Goal: Find specific page/section: Find specific page/section

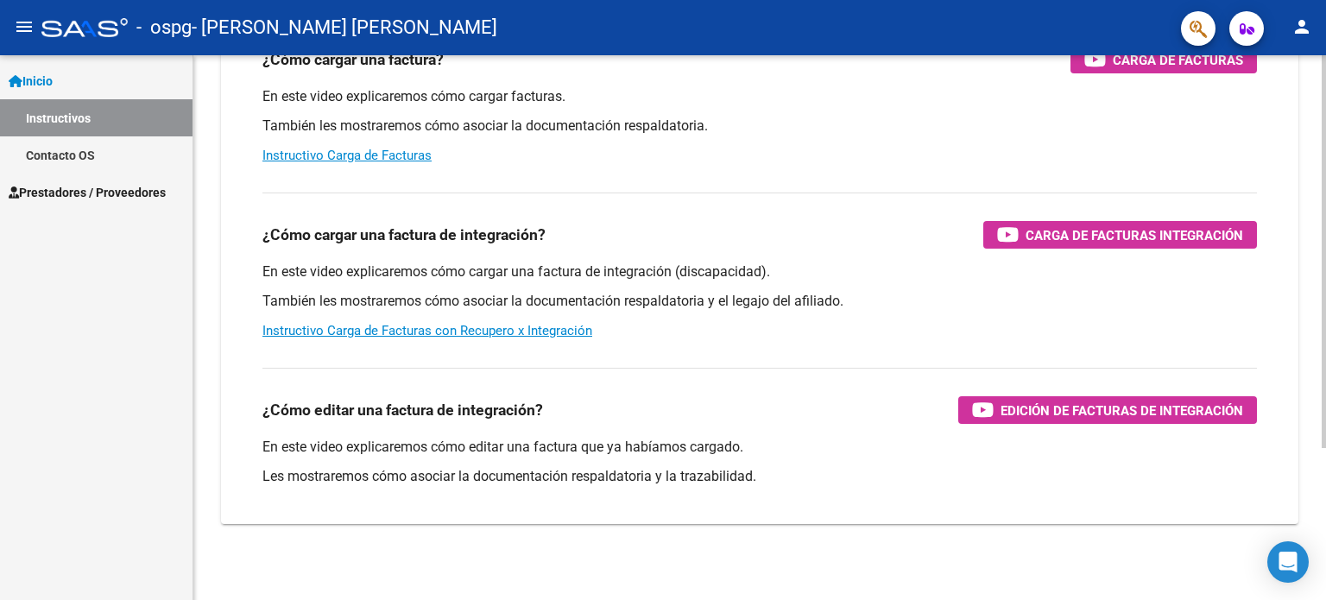
scroll to position [212, 0]
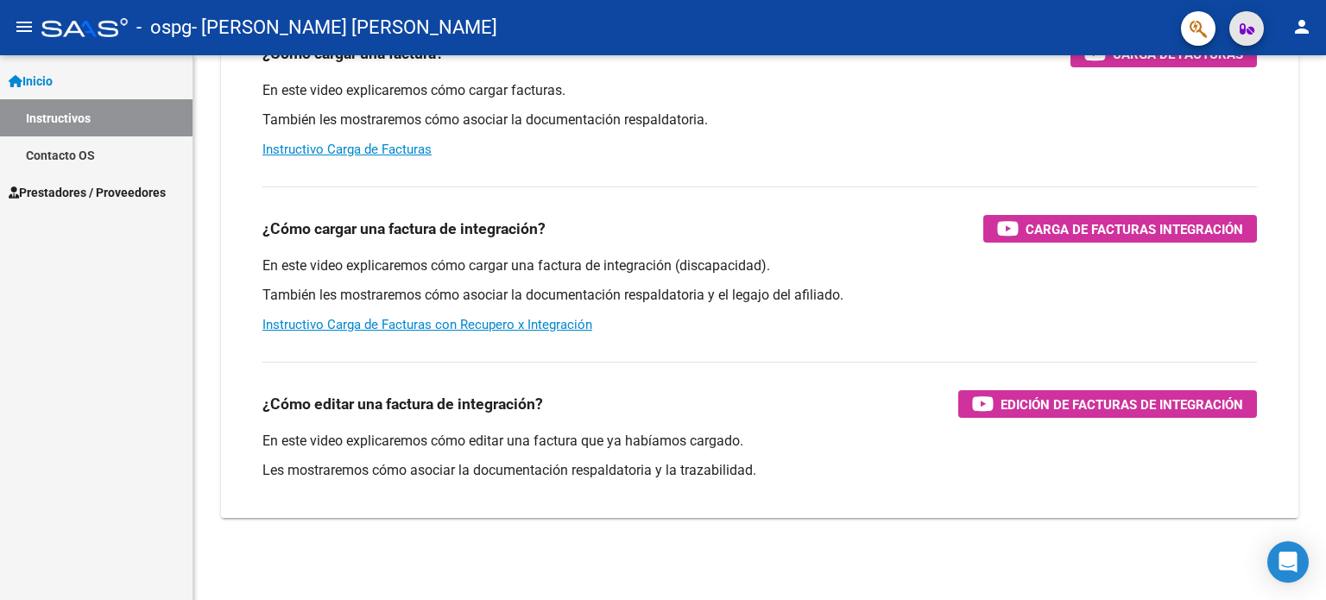
click at [1249, 26] on icon "button" at bounding box center [1247, 28] width 15 height 13
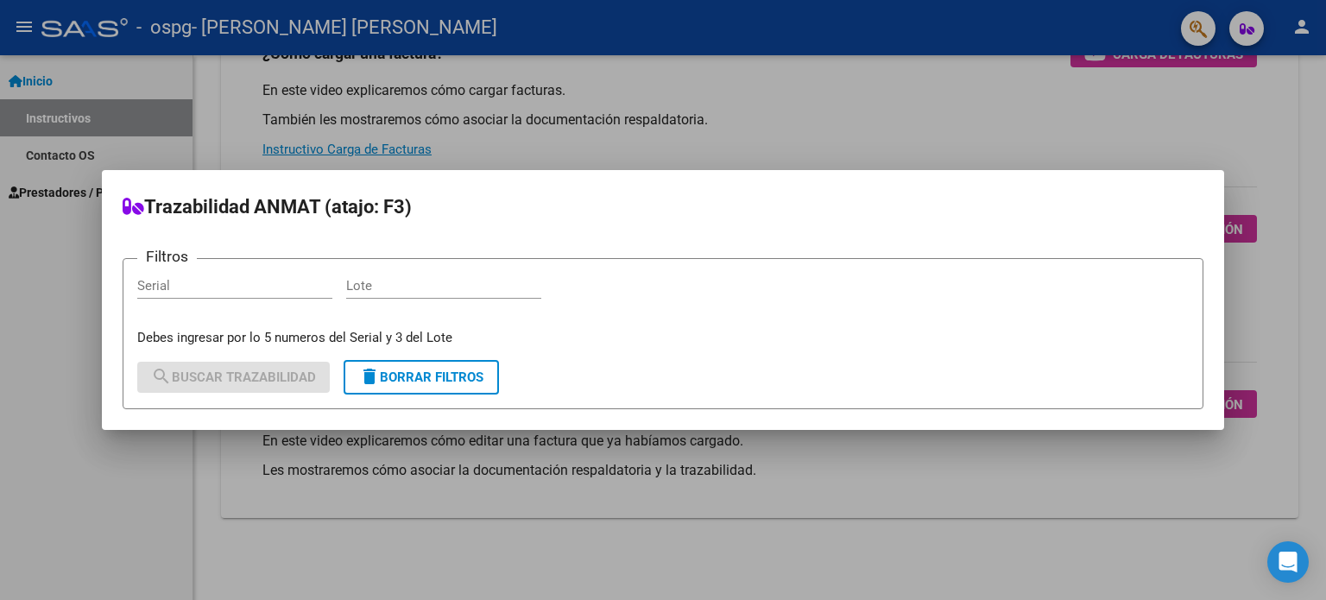
click at [976, 110] on div at bounding box center [663, 300] width 1326 height 600
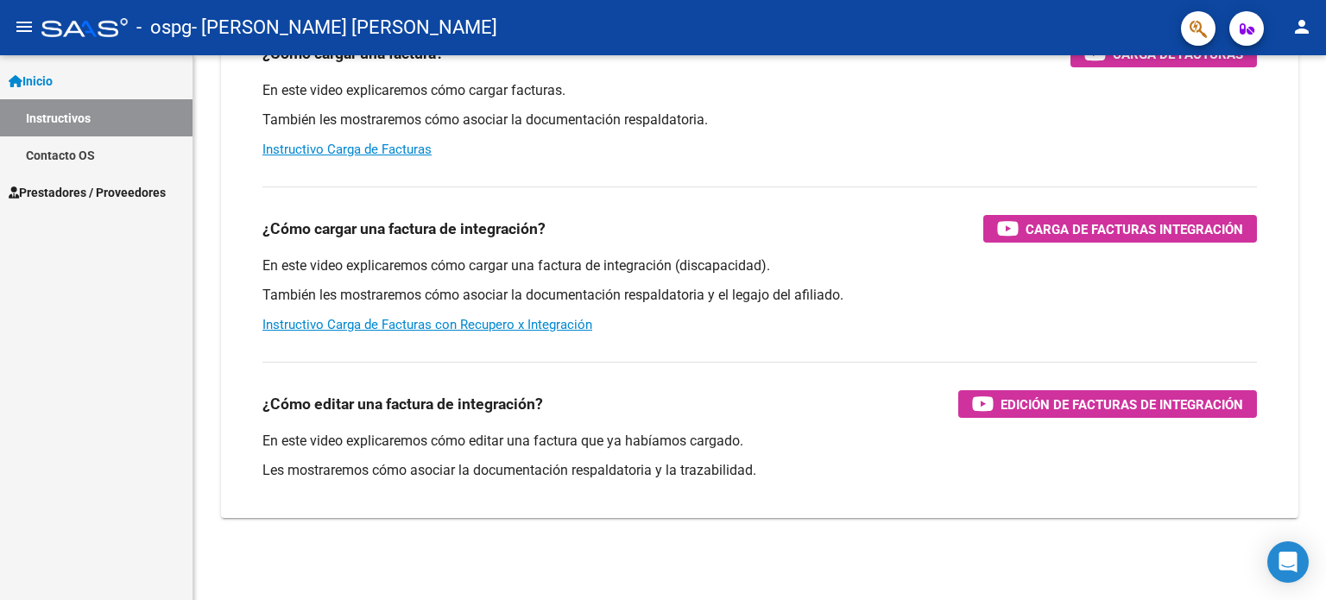
click at [46, 84] on span "Inicio" at bounding box center [31, 81] width 44 height 19
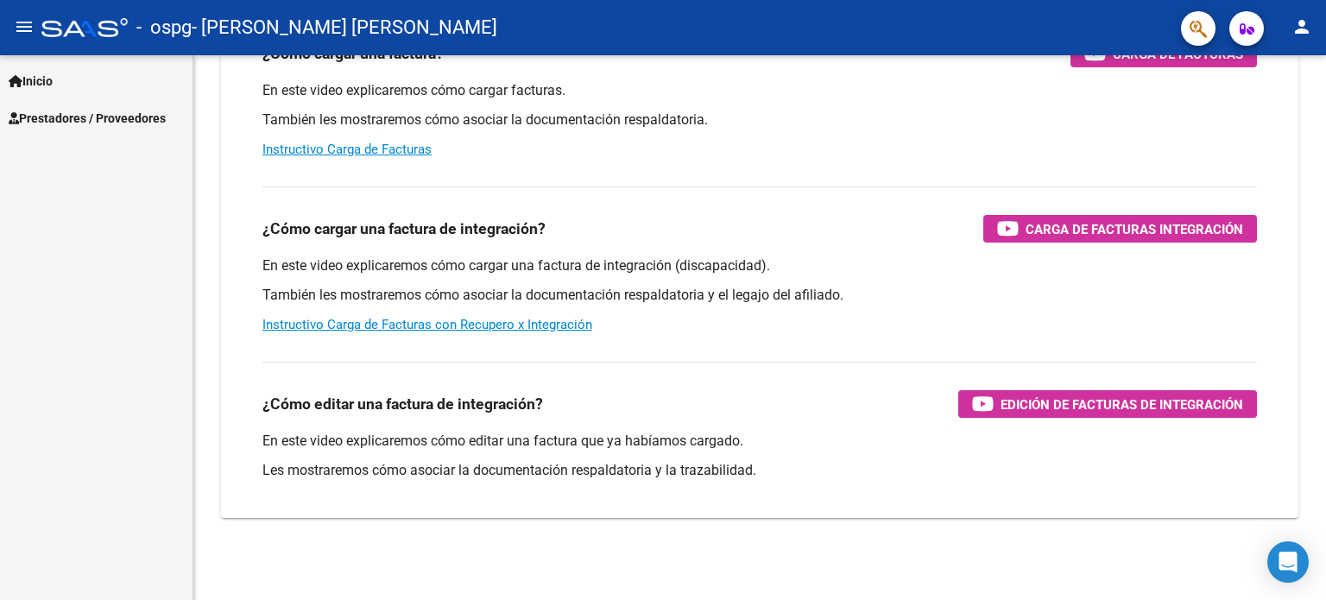
click at [46, 84] on span "Inicio" at bounding box center [31, 81] width 44 height 19
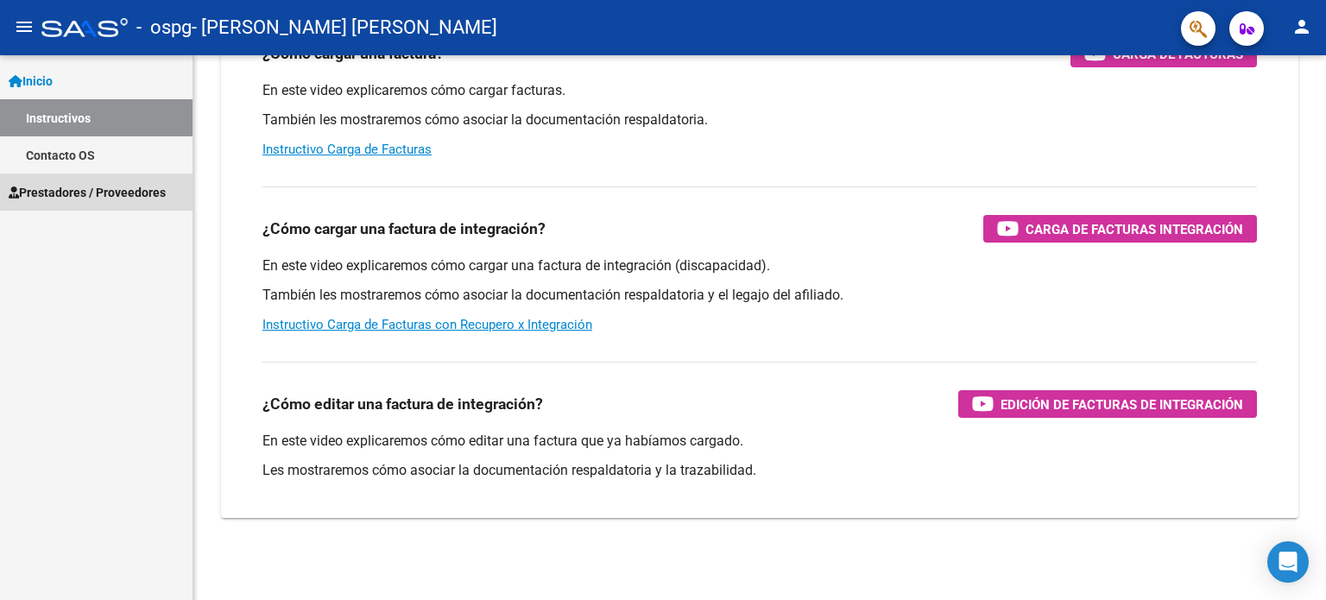
click at [83, 193] on span "Prestadores / Proveedores" at bounding box center [87, 192] width 157 height 19
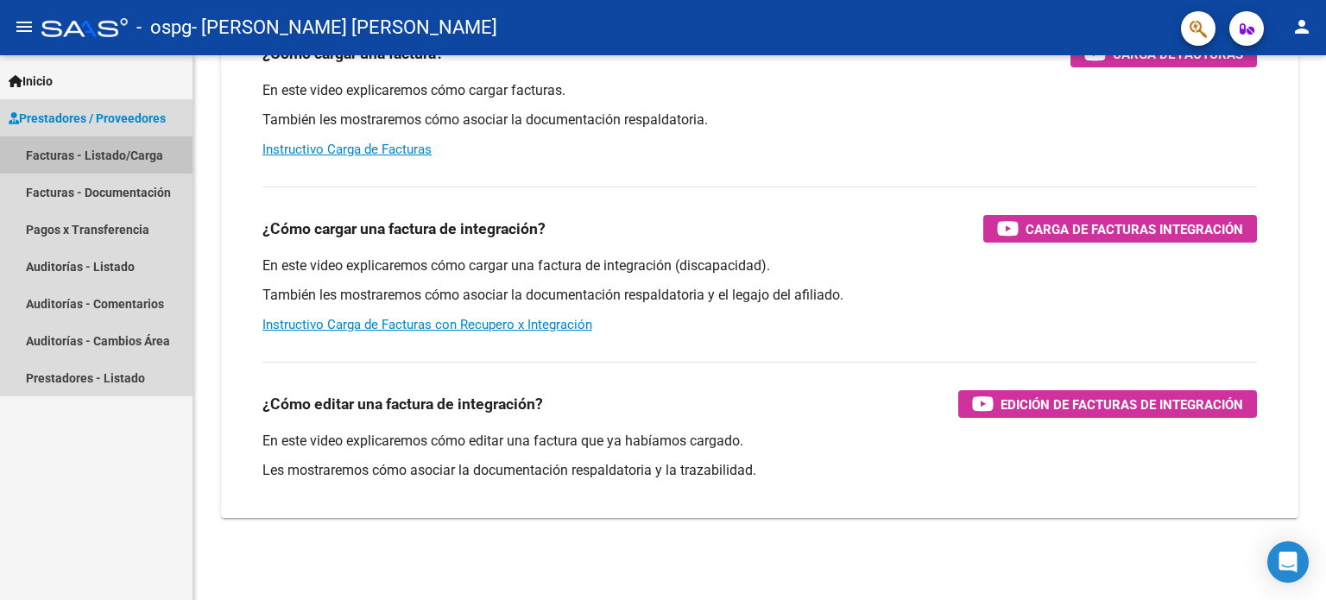
click at [91, 154] on link "Facturas - Listado/Carga" at bounding box center [96, 154] width 193 height 37
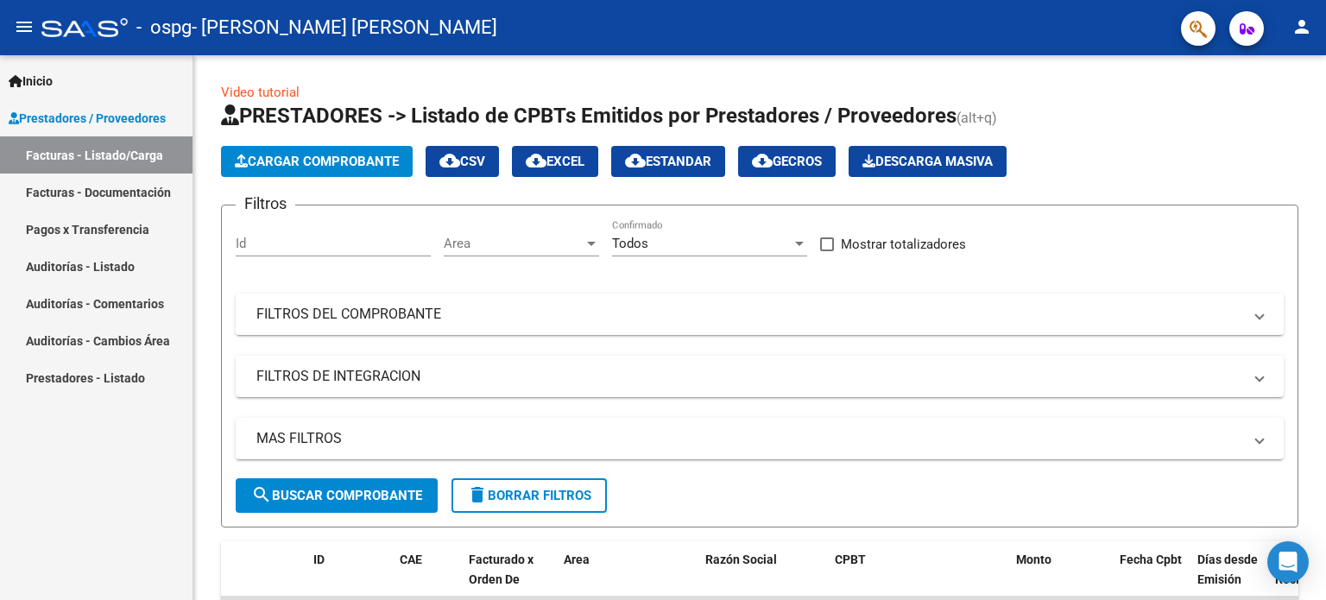
click at [78, 229] on link "Pagos x Transferencia" at bounding box center [96, 229] width 193 height 37
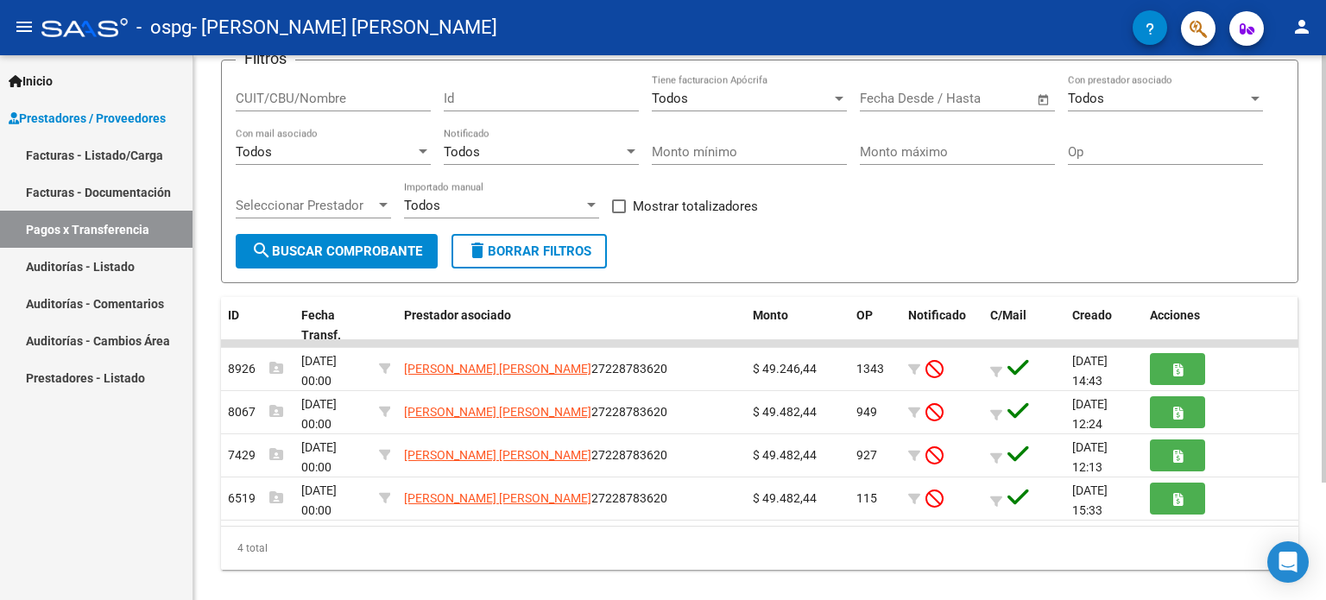
scroll to position [149, 0]
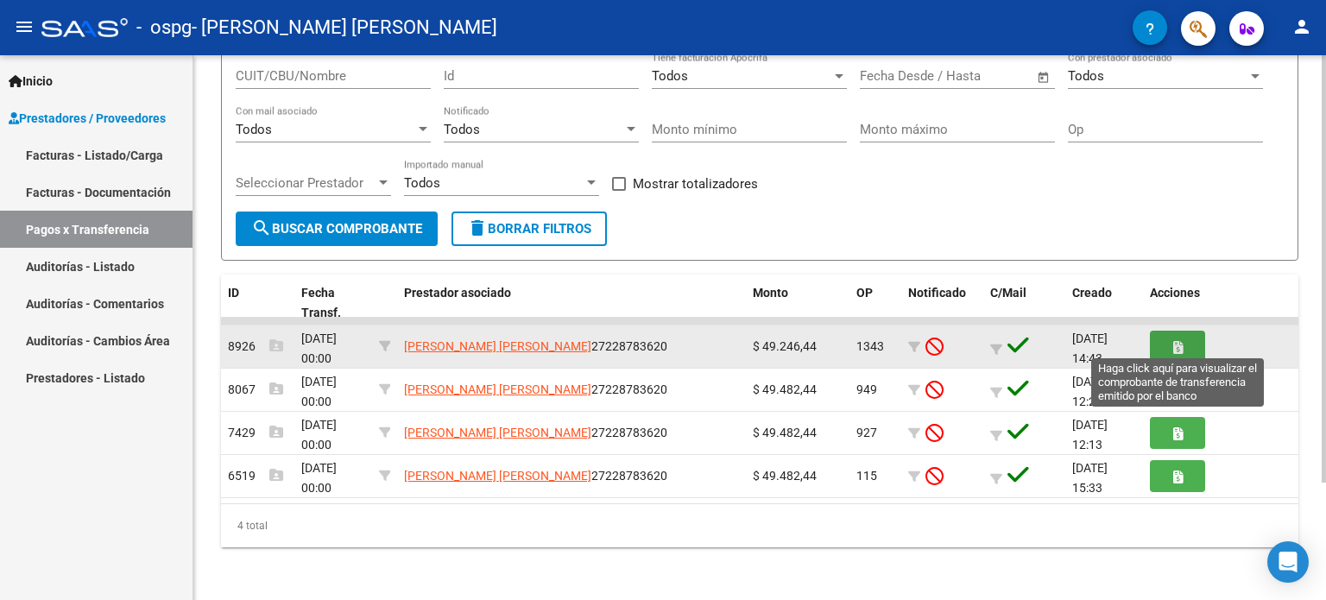
click at [1196, 345] on button "button" at bounding box center [1177, 347] width 55 height 32
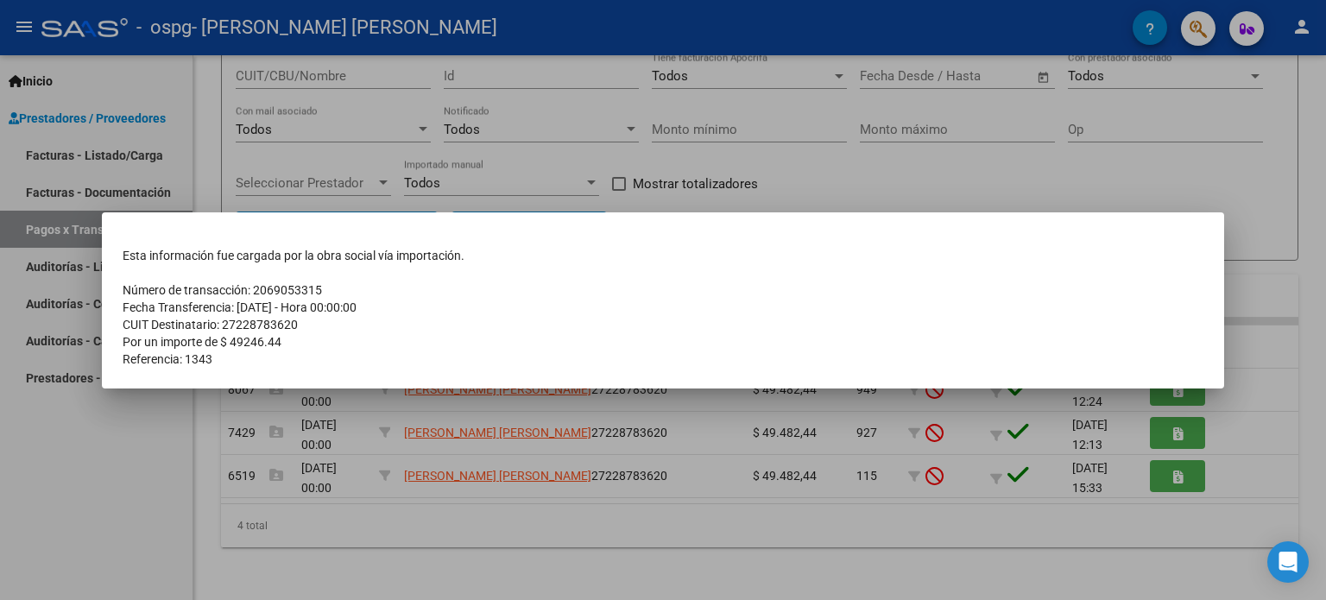
click at [1325, 455] on div at bounding box center [663, 300] width 1326 height 600
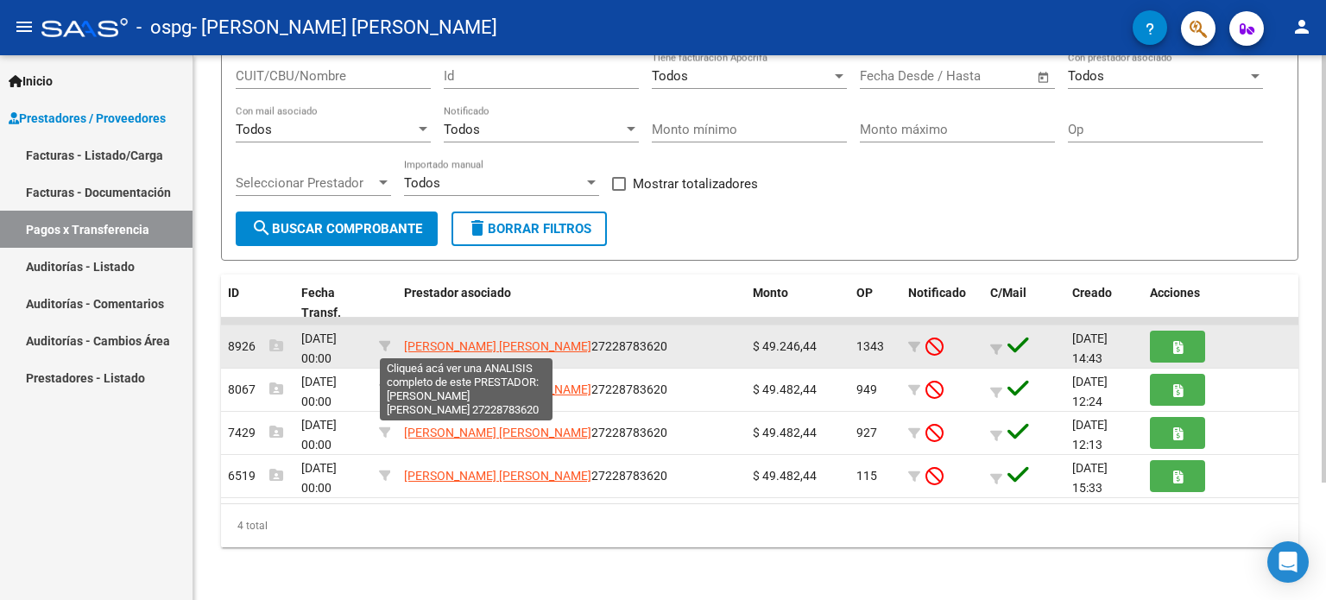
click at [462, 339] on span "[PERSON_NAME] [PERSON_NAME]" at bounding box center [497, 346] width 187 height 14
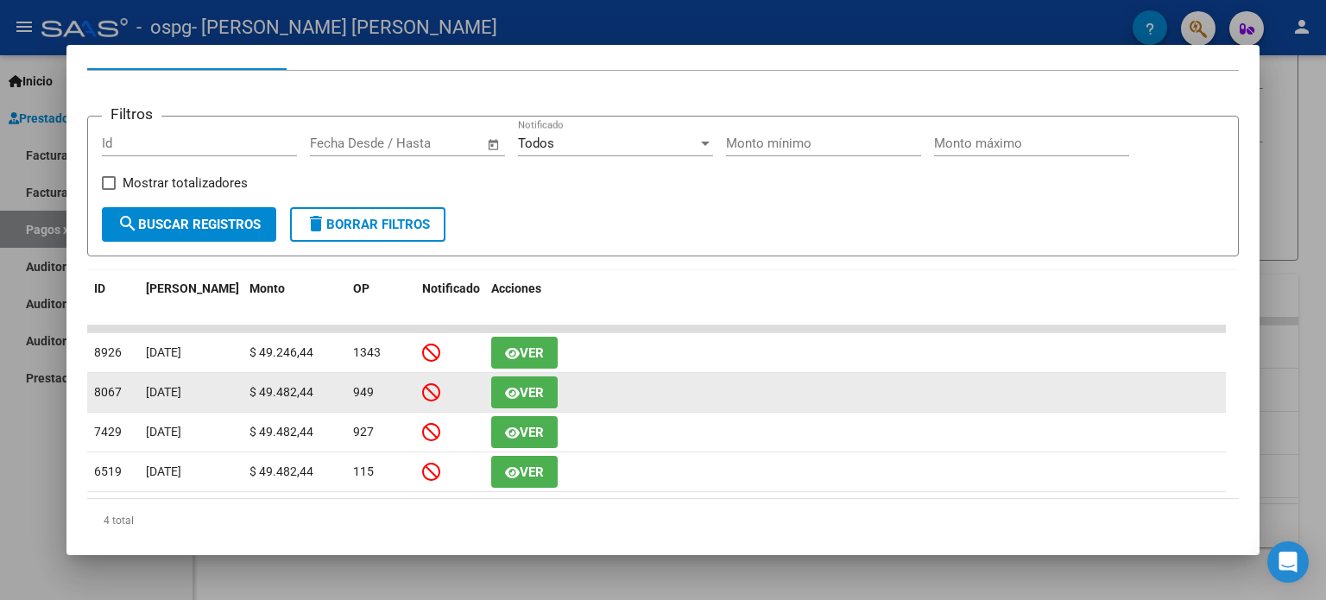
scroll to position [245, 0]
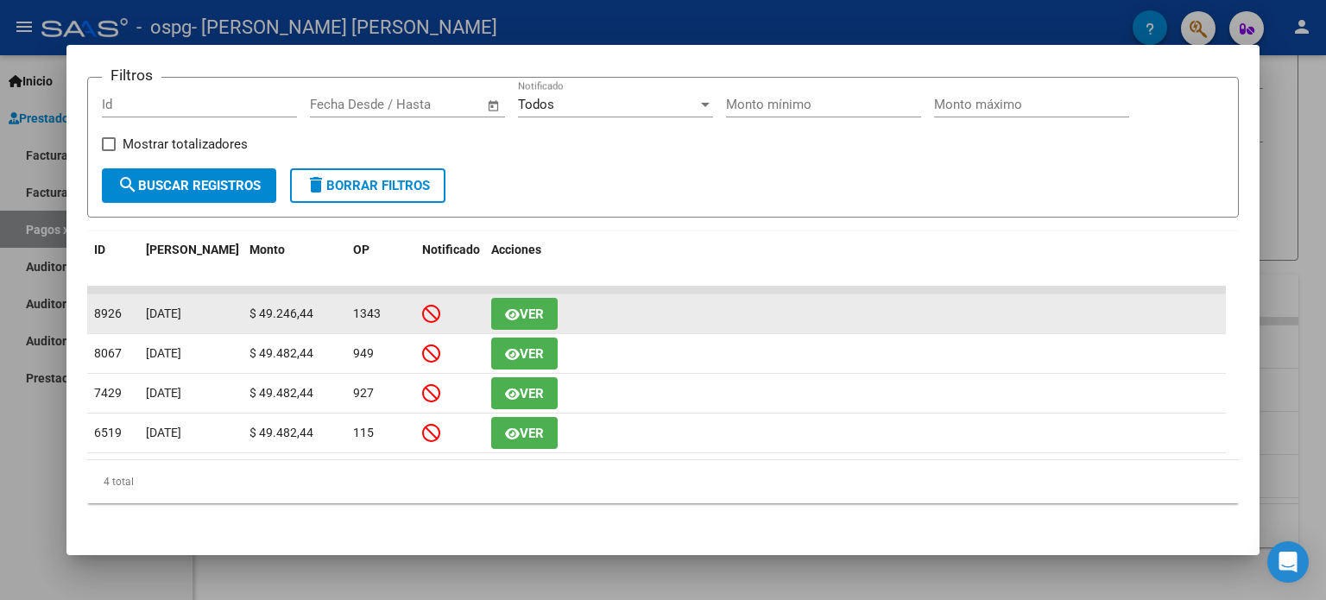
click at [522, 313] on span "Ver" at bounding box center [532, 315] width 24 height 16
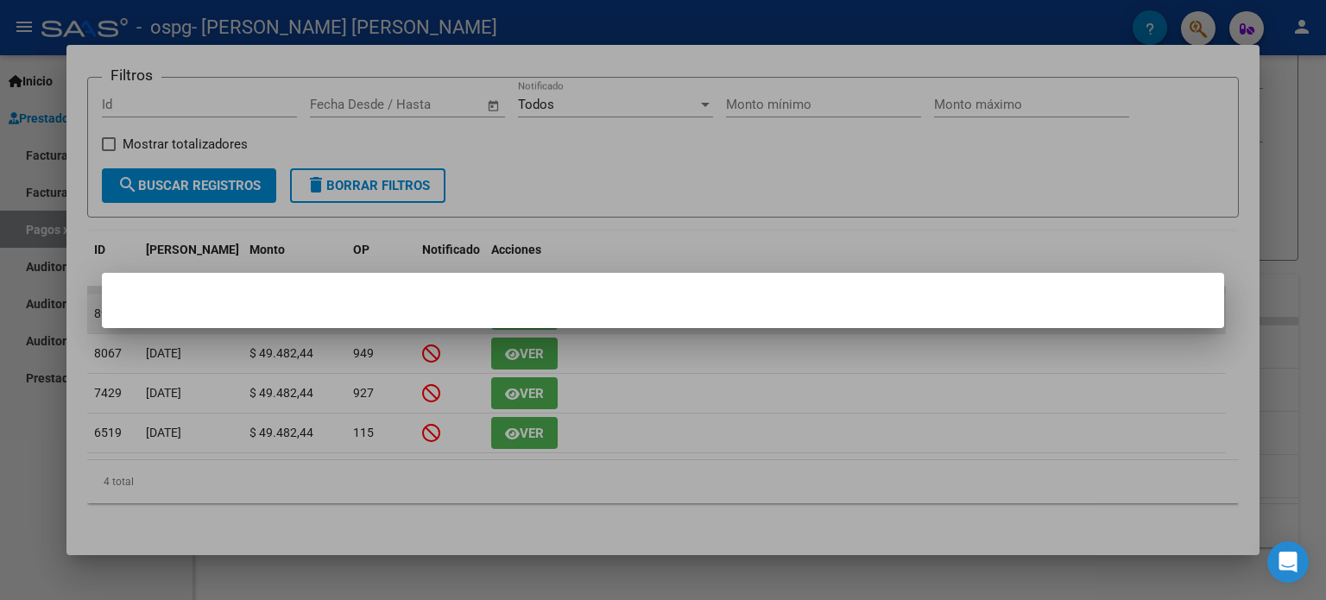
click at [522, 313] on mat-dialog-container at bounding box center [663, 300] width 1123 height 55
click at [0, 261] on div at bounding box center [663, 300] width 1326 height 600
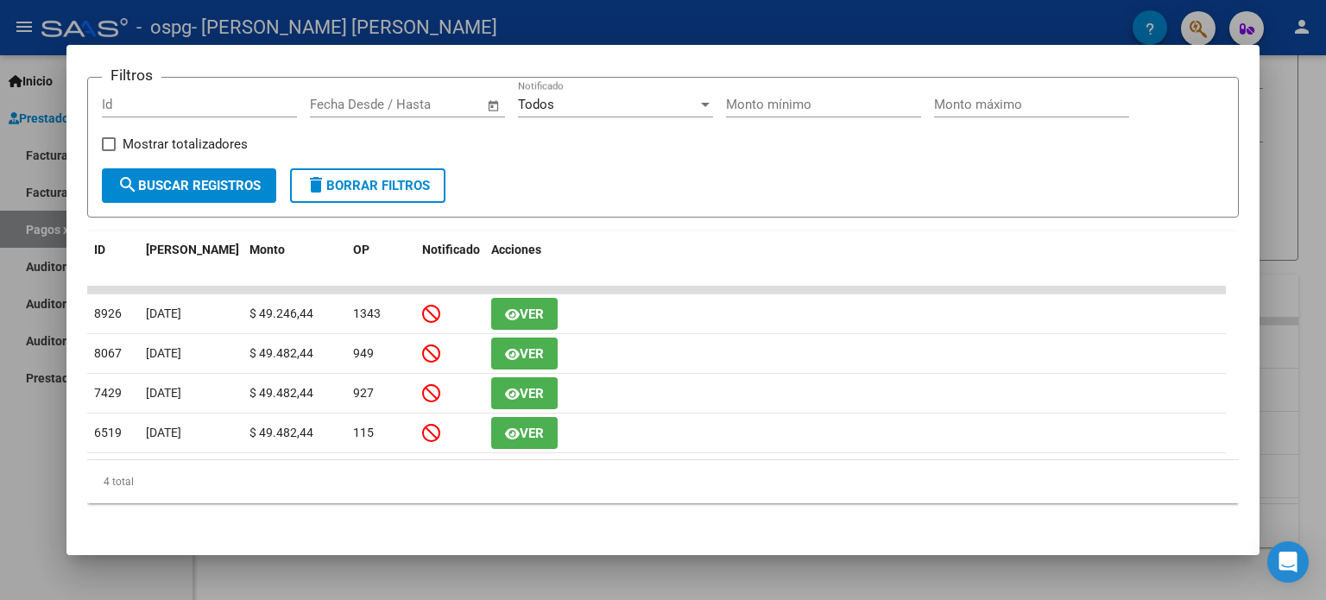
scroll to position [0, 0]
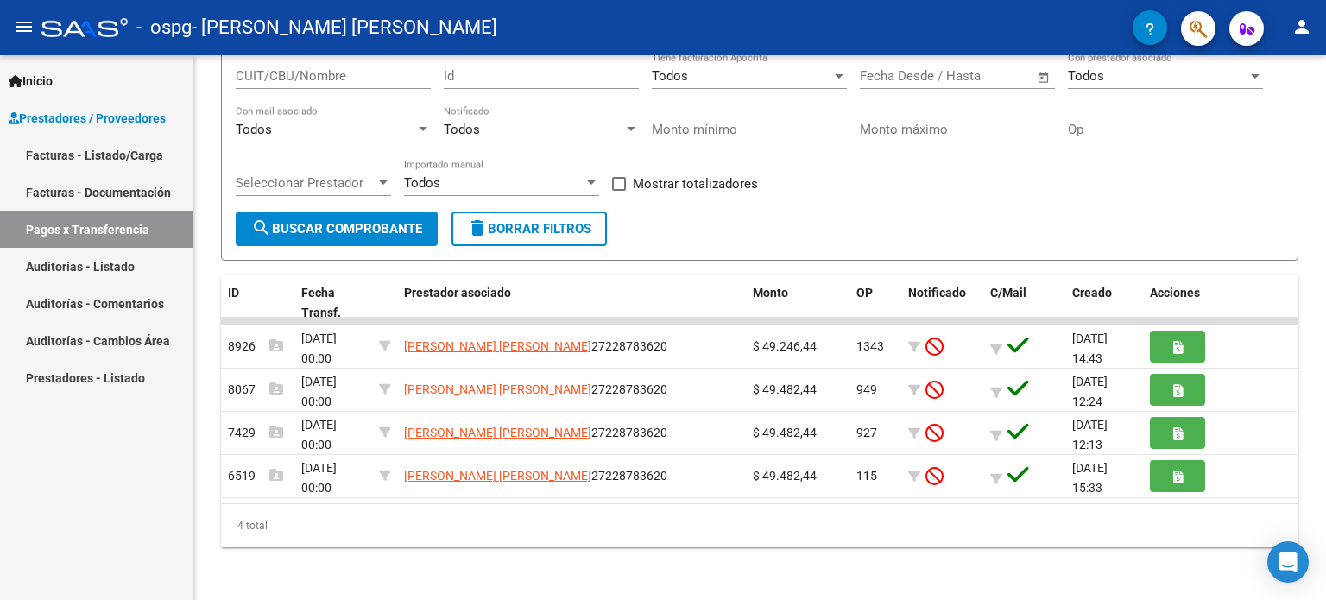
click at [114, 193] on link "Facturas - Documentación" at bounding box center [96, 192] width 193 height 37
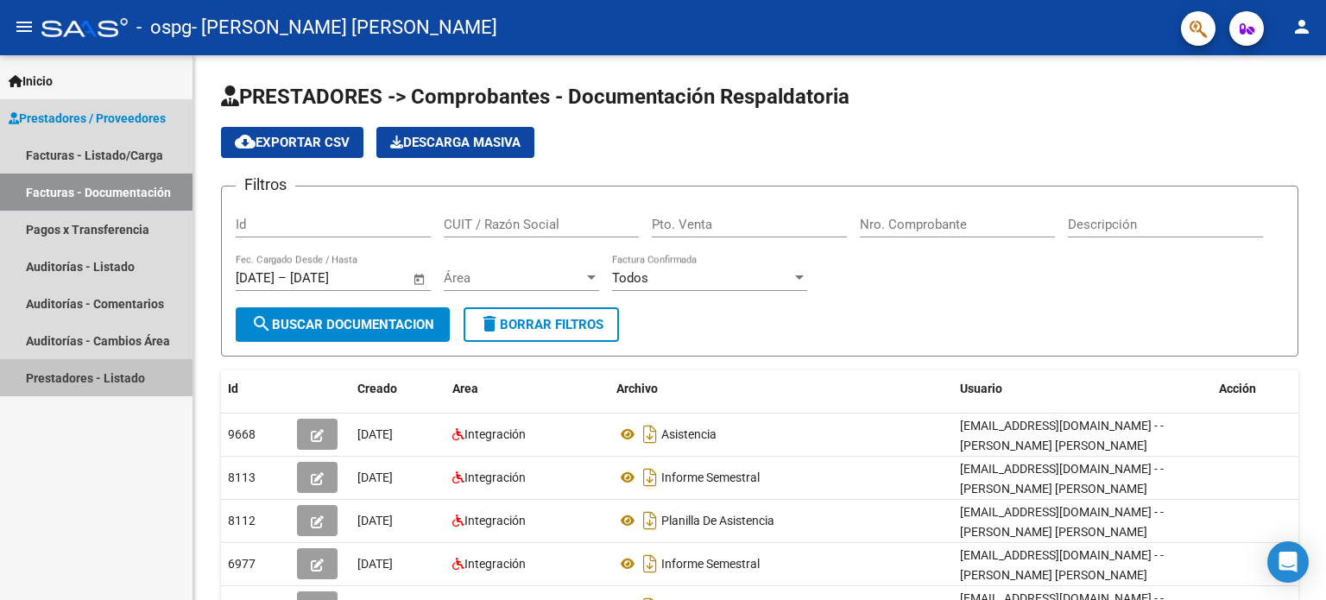
click at [48, 376] on link "Prestadores - Listado" at bounding box center [96, 377] width 193 height 37
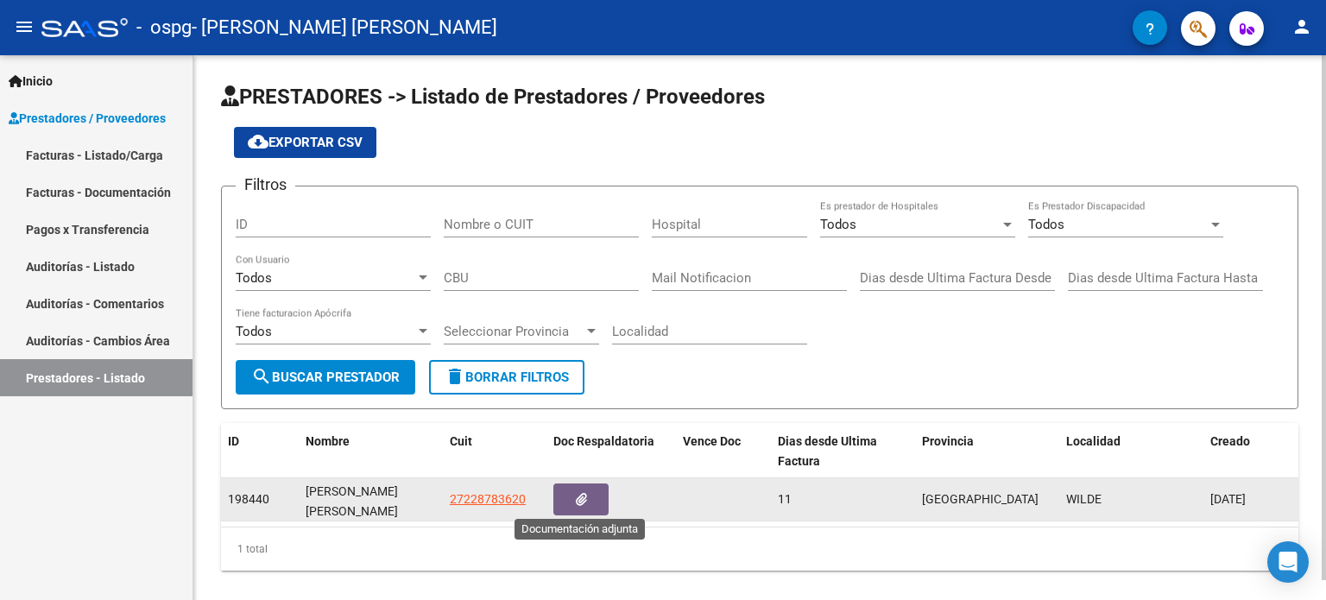
click at [572, 490] on button "button" at bounding box center [580, 500] width 55 height 32
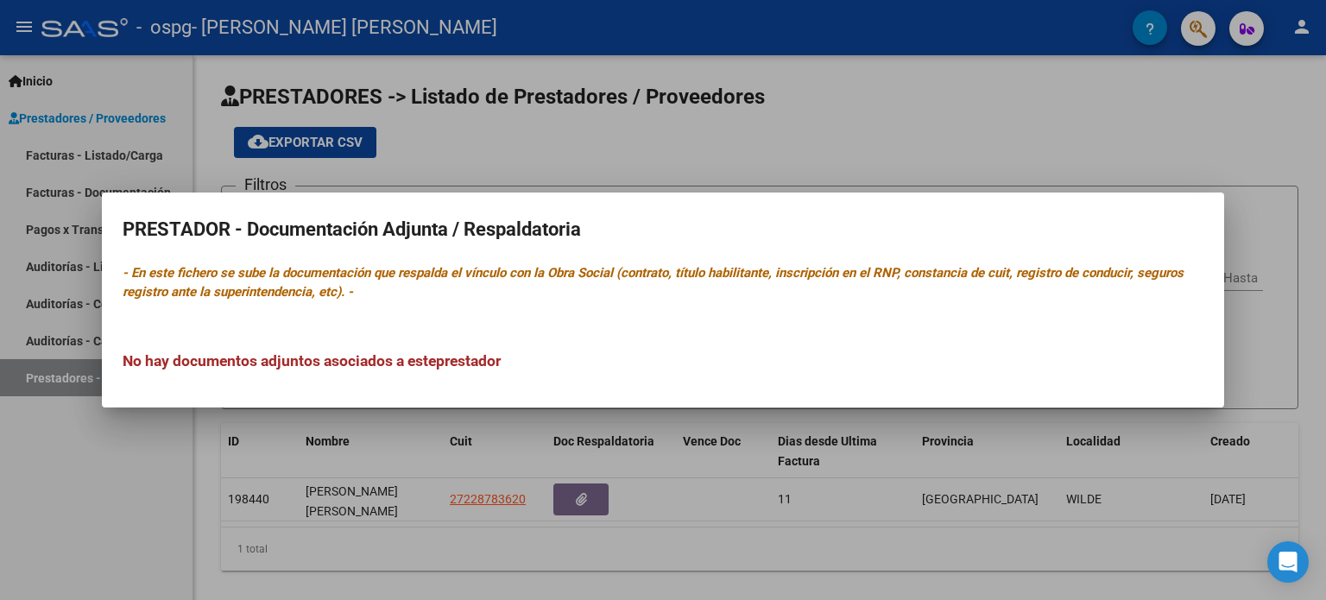
click at [120, 498] on div at bounding box center [663, 300] width 1326 height 600
